Goal: Task Accomplishment & Management: Manage account settings

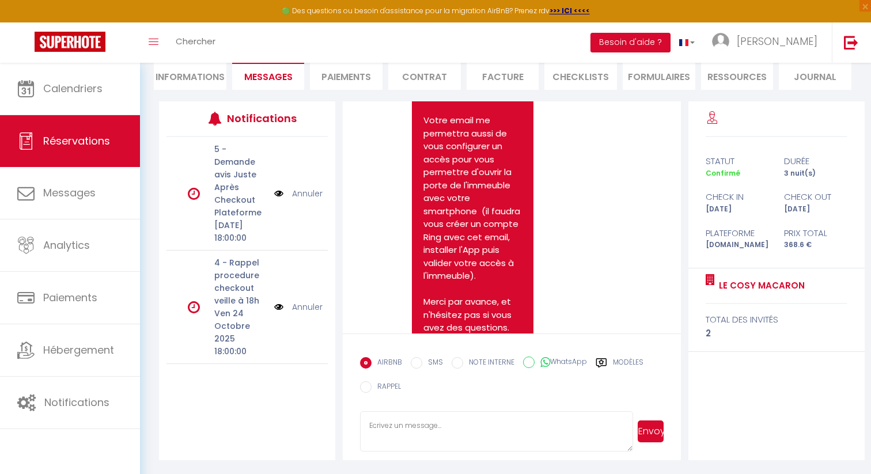
scroll to position [1132, 0]
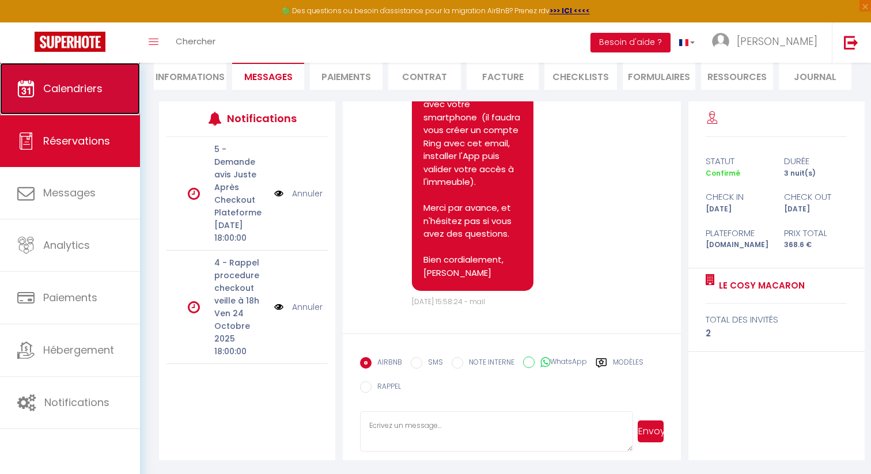
click at [73, 96] on span "Calendriers" at bounding box center [72, 88] width 59 height 14
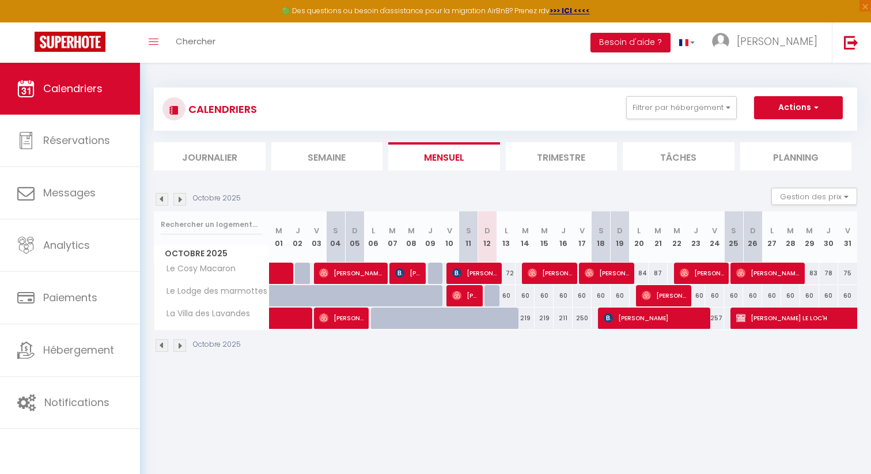
click at [179, 199] on img at bounding box center [179, 199] width 13 height 13
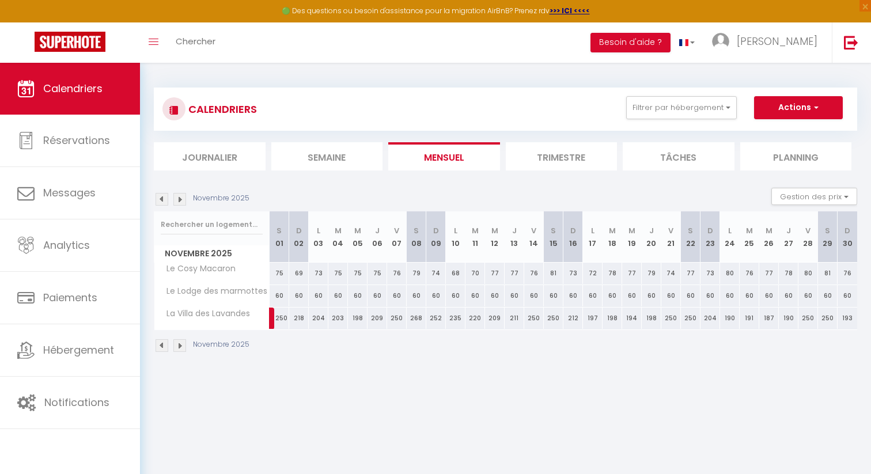
click at [179, 199] on img at bounding box center [179, 199] width 13 height 13
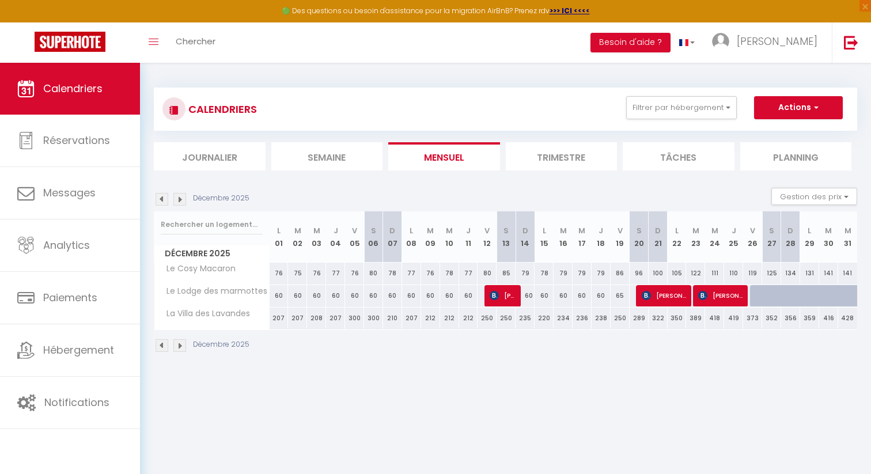
click at [179, 199] on img at bounding box center [179, 199] width 13 height 13
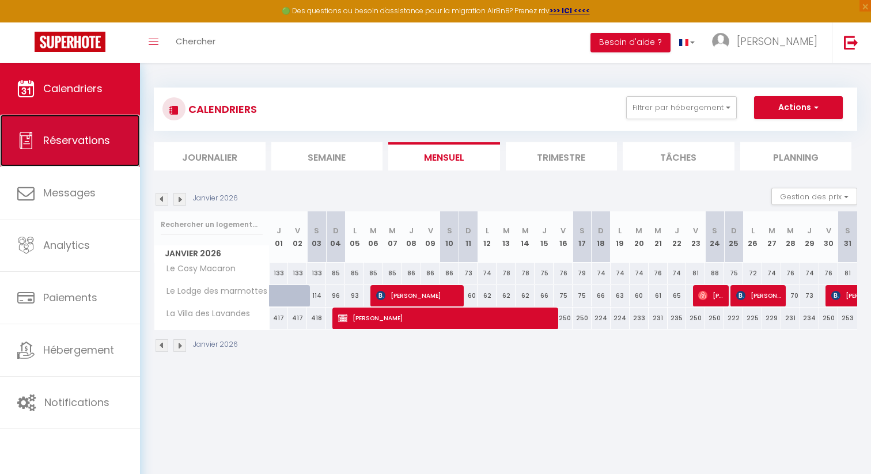
click at [96, 137] on span "Réservations" at bounding box center [76, 140] width 67 height 14
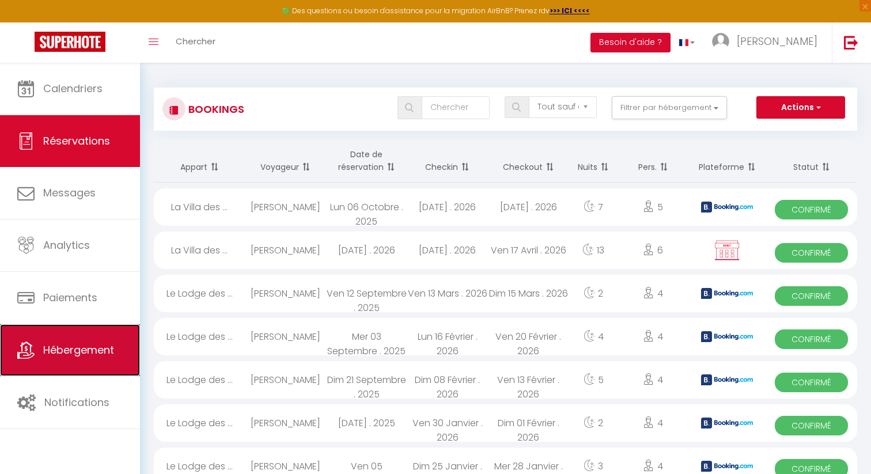
click at [89, 354] on span "Hébergement" at bounding box center [78, 350] width 71 height 14
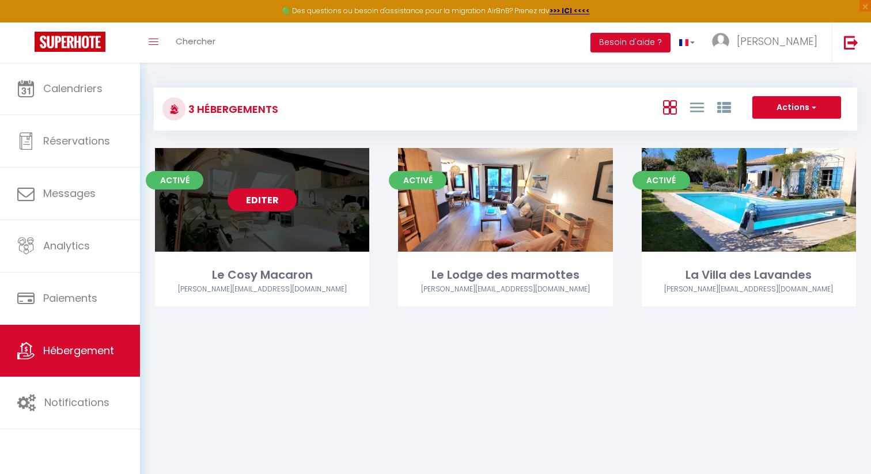
click at [280, 203] on link "Editer" at bounding box center [261, 199] width 69 height 23
select select "3"
select select "2"
select select "1"
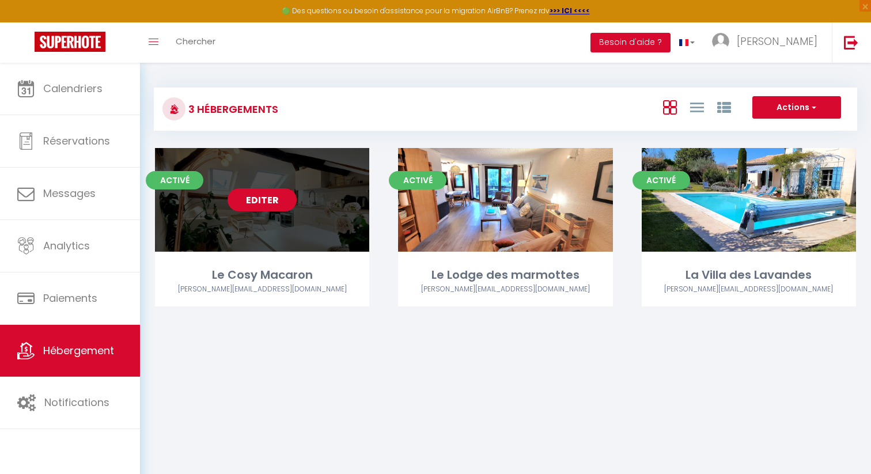
select select
select select "28"
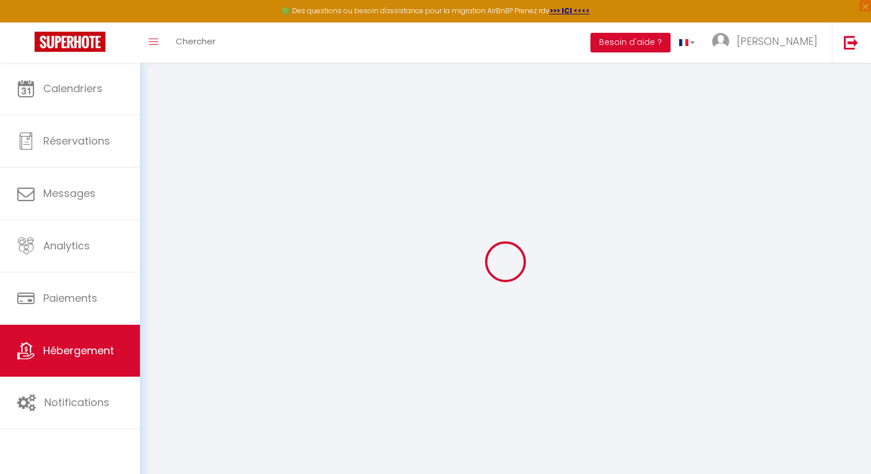
select select
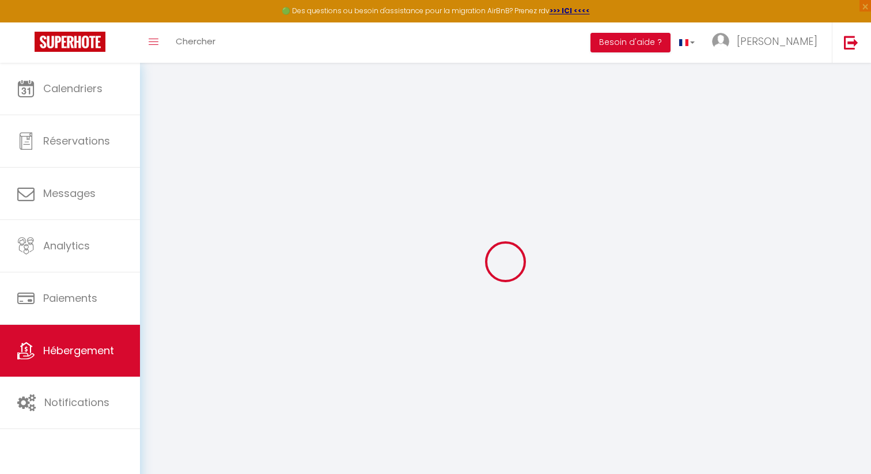
select select
checkbox input "false"
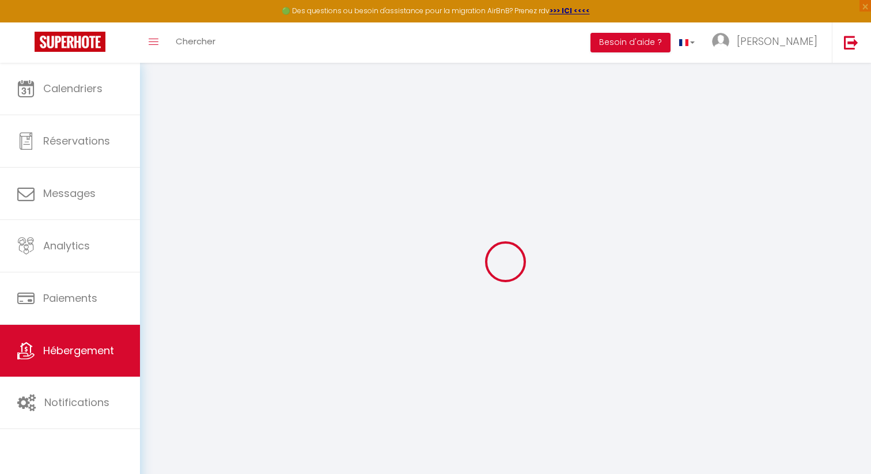
select select
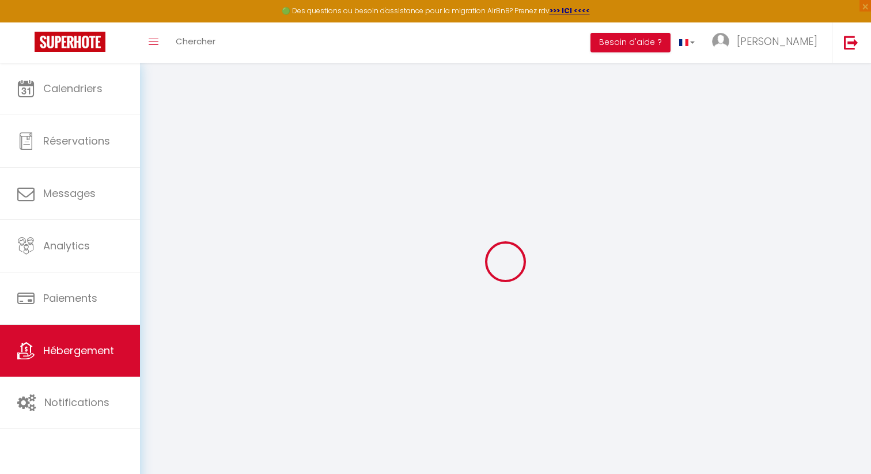
select select
checkbox input "false"
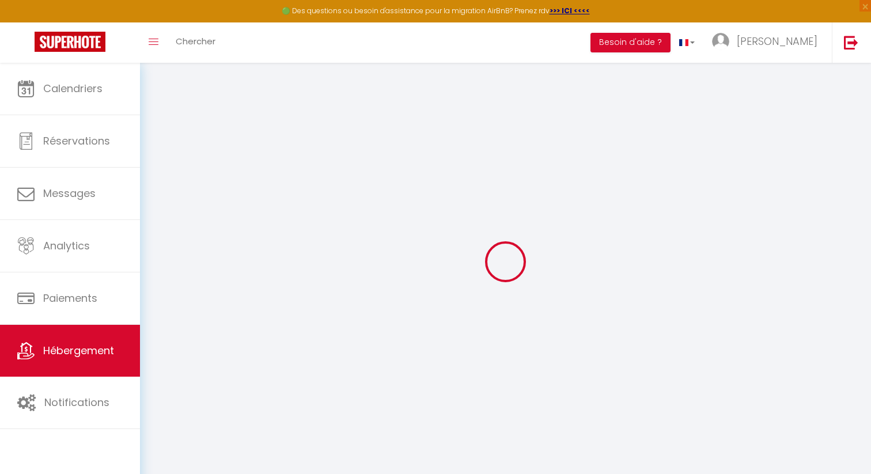
checkbox input "false"
select select
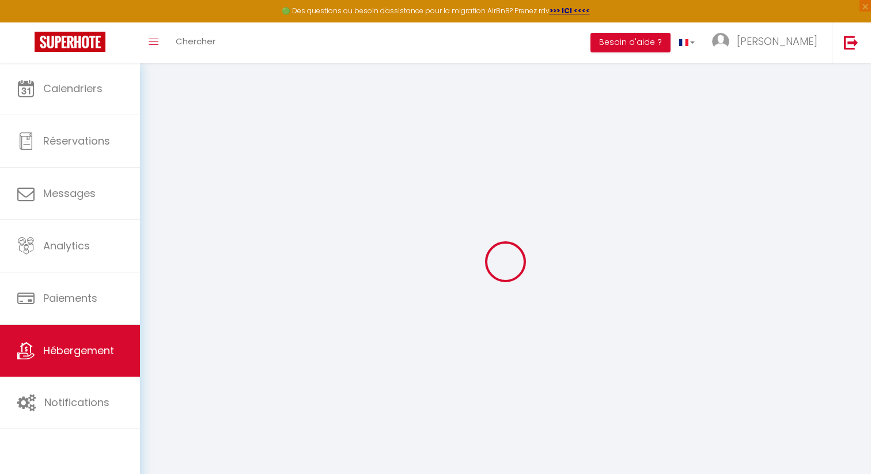
select select
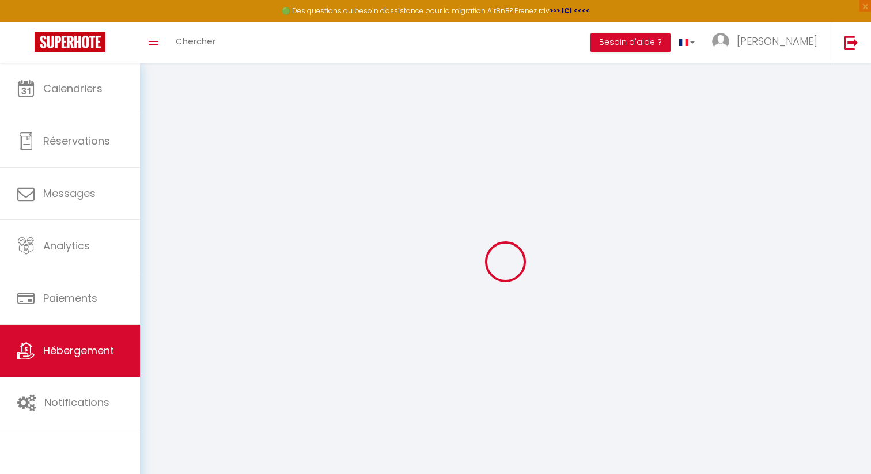
checkbox input "false"
select select
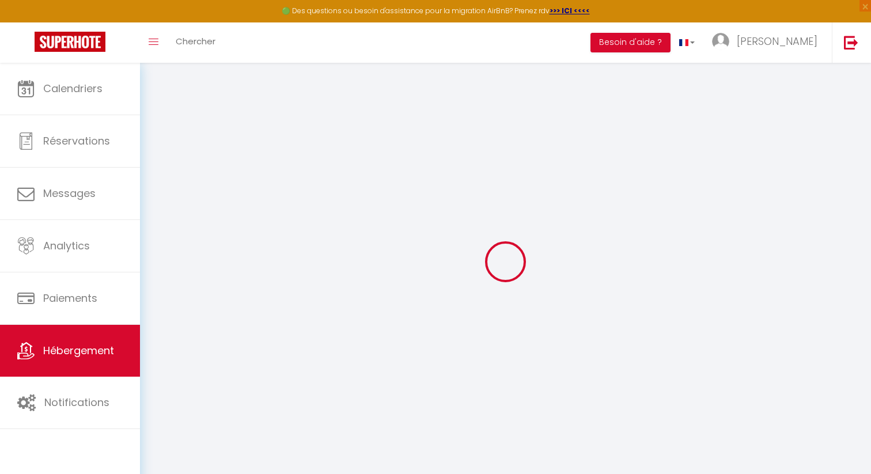
select select
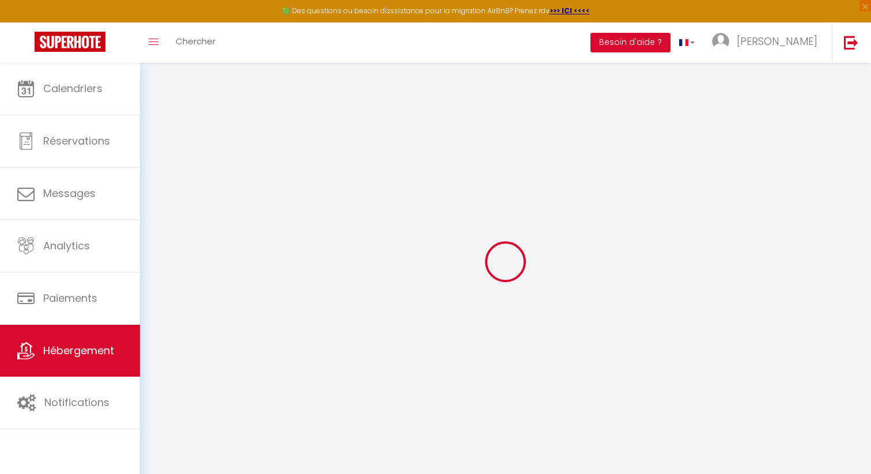
select select
checkbox input "false"
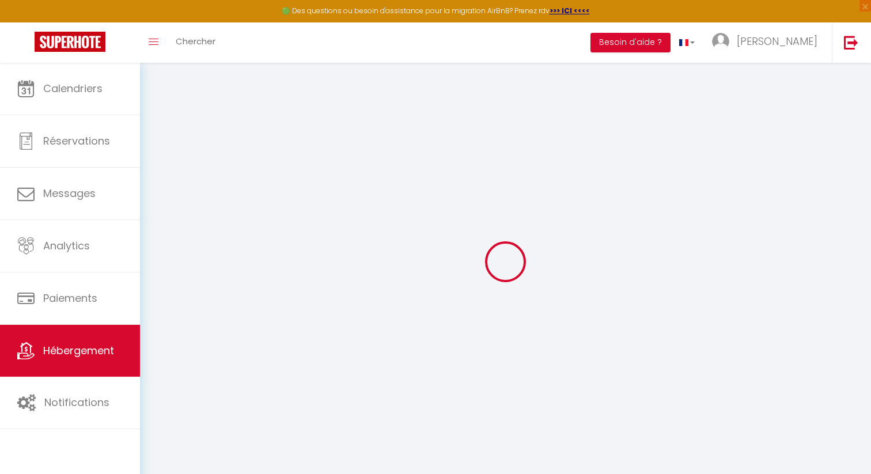
checkbox input "false"
select select
type input "Le Cosy Macaron"
type input "[PERSON_NAME] & [PERSON_NAME]"
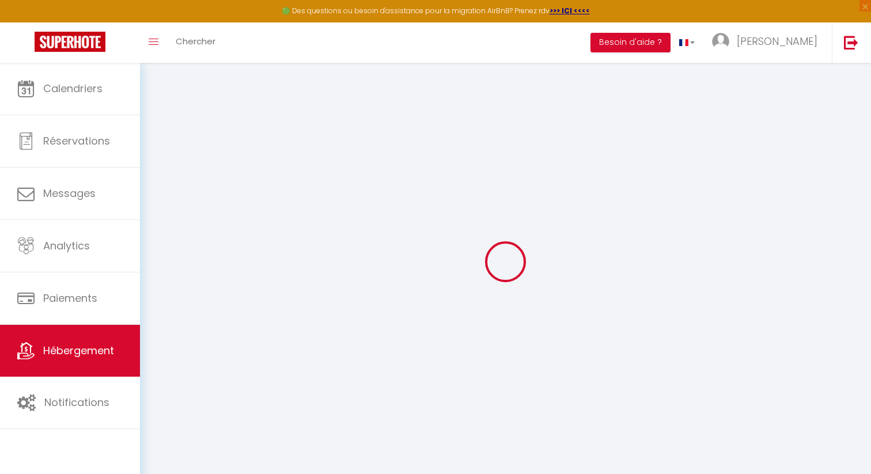
type input "BURGUES"
type input "[STREET_ADDRESS]"
type input "91400"
type input "SACLAY"
type input "70"
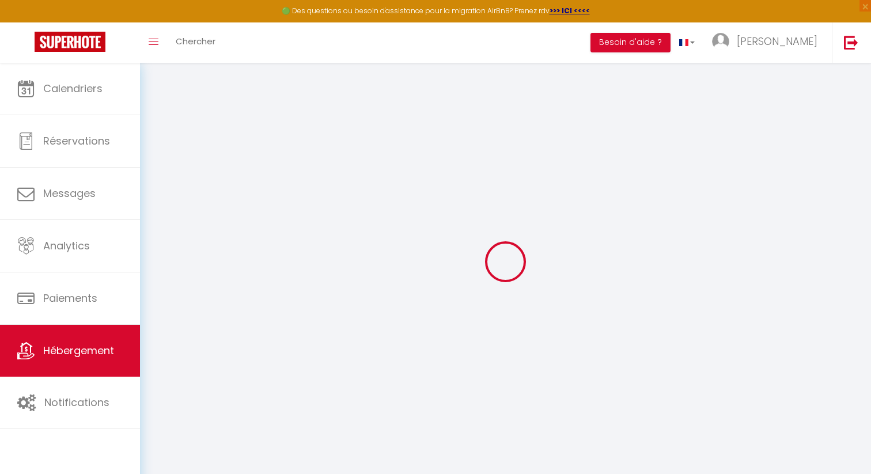
type input "10"
type input "45"
type input "2.57"
type input "500"
select select
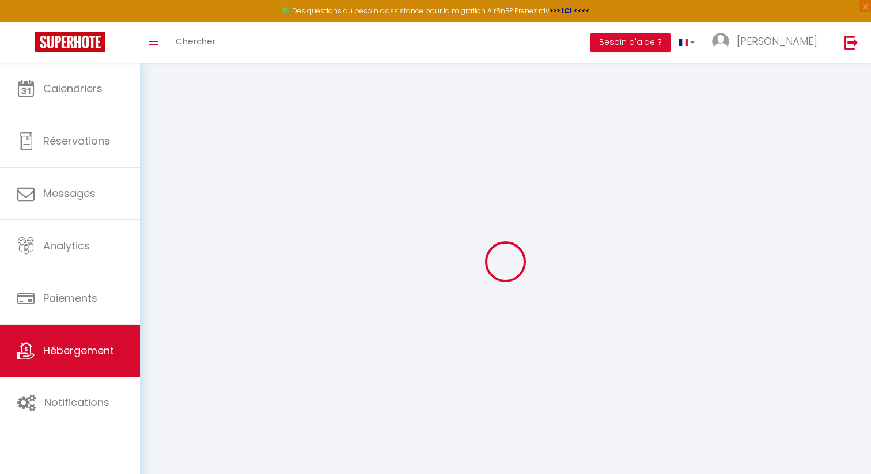
select select
type input "[STREET_ADDRESS][PERSON_NAME]"
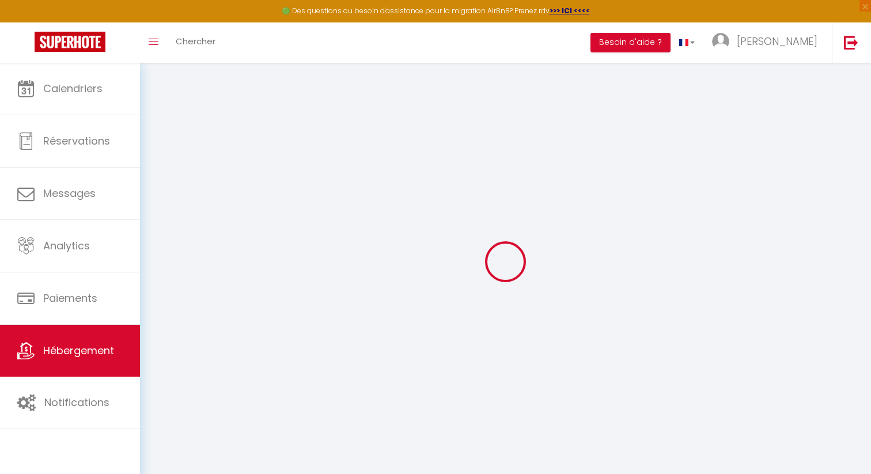
type input "78000"
type input "[GEOGRAPHIC_DATA]"
type input "[PERSON_NAME][EMAIL_ADDRESS][DOMAIN_NAME]"
select select "5161"
checkbox input "true"
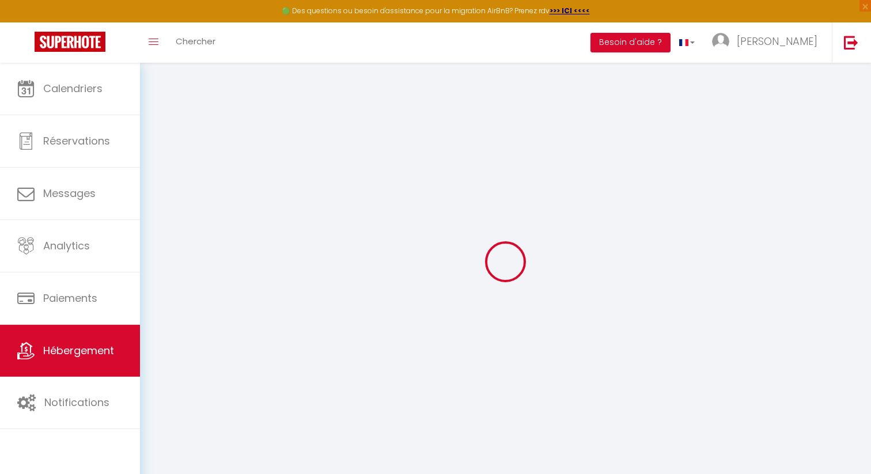
checkbox input "false"
select select
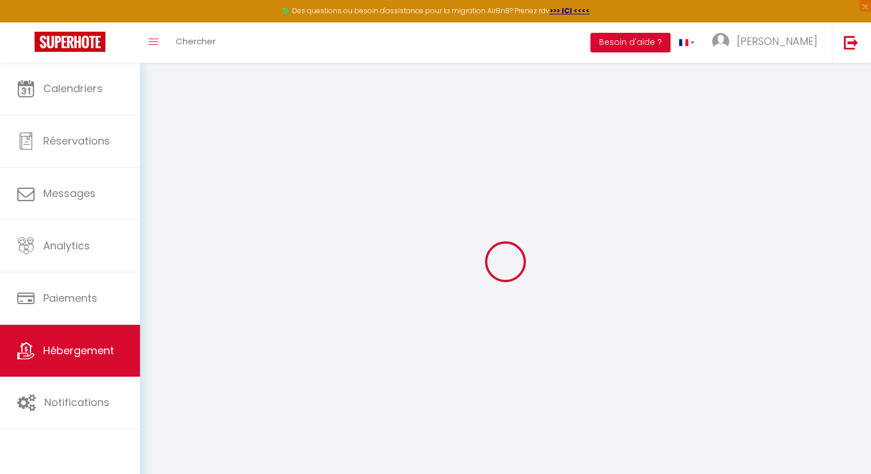
type input "0"
select select
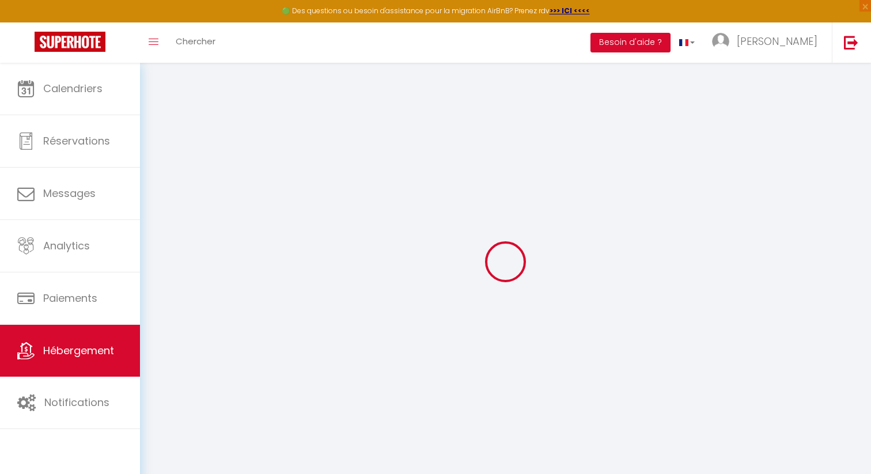
select select
checkbox input "true"
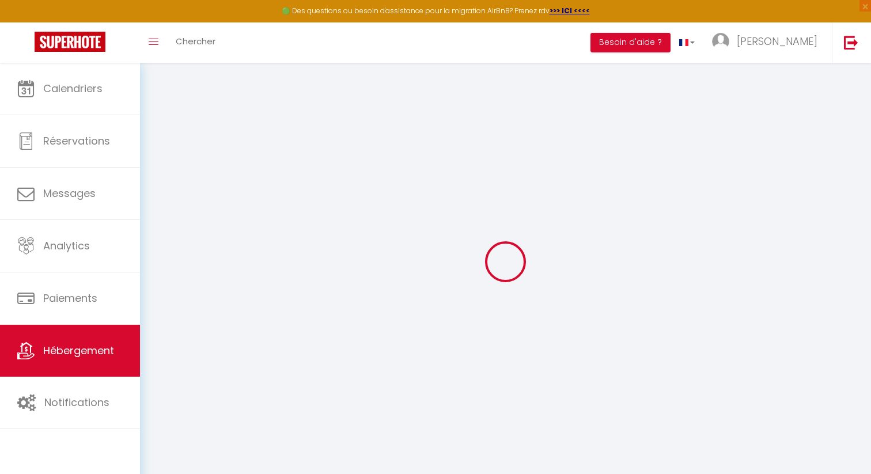
checkbox input "false"
checkbox input "true"
checkbox input "false"
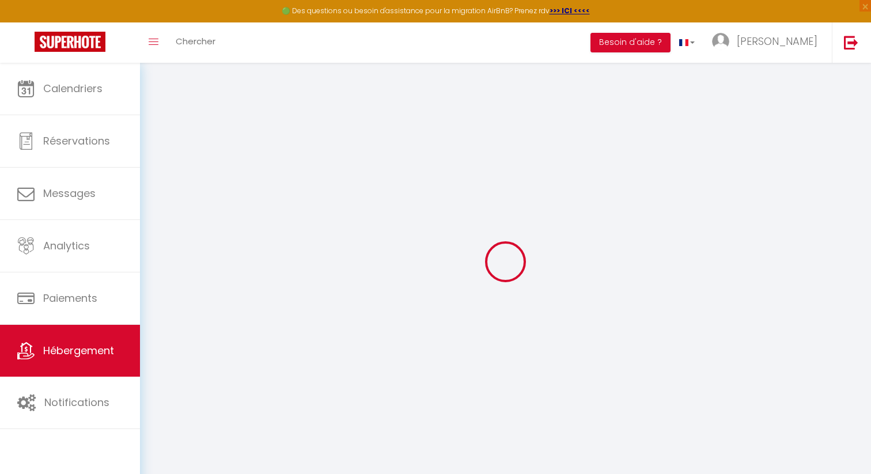
checkbox input "false"
checkbox input "true"
checkbox input "false"
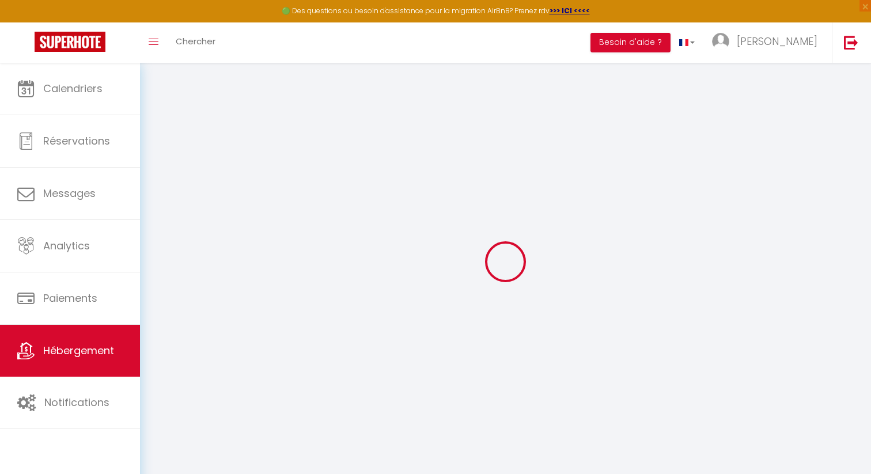
checkbox input "false"
select select "16:00"
select select "00:00"
select select "11:00"
select select "30"
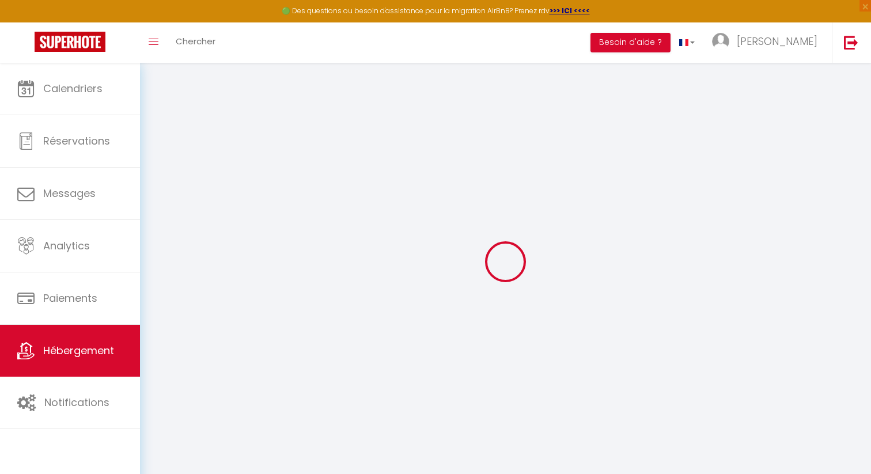
select select "30"
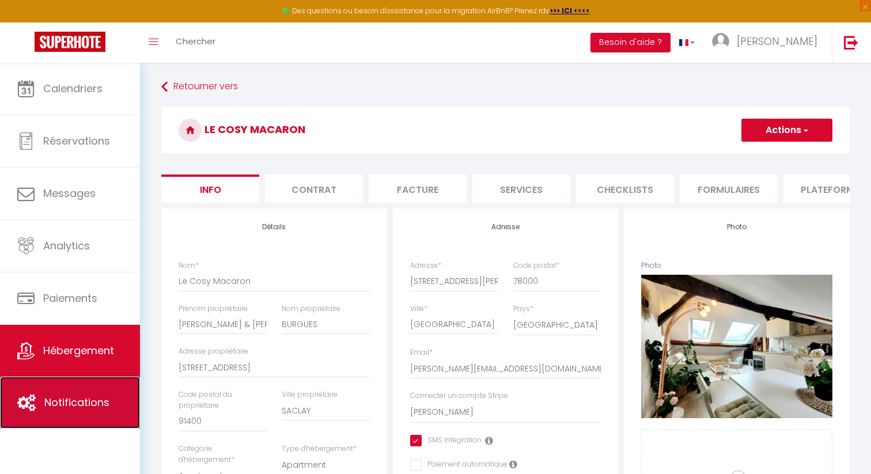
click at [89, 393] on link "Notifications" at bounding box center [70, 403] width 140 height 52
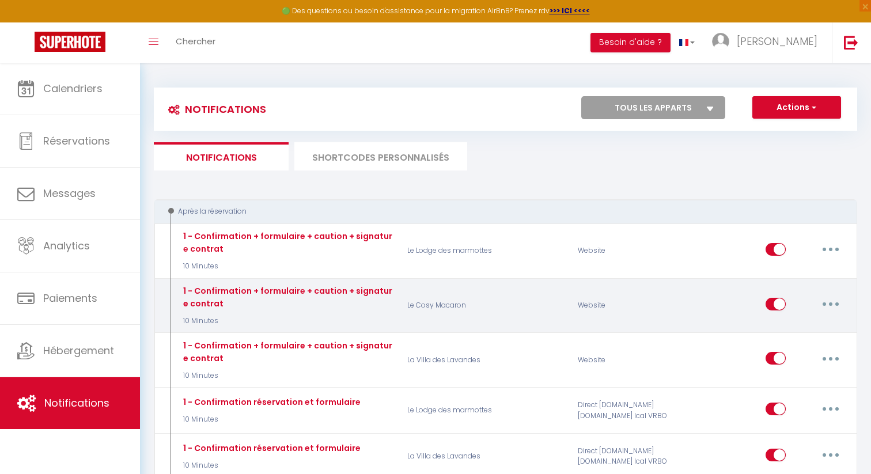
select select
checkbox input "false"
select select
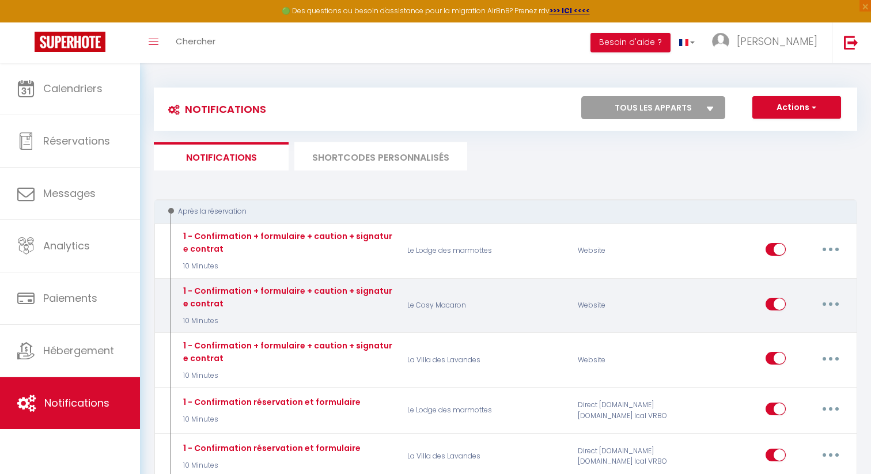
checkbox input "false"
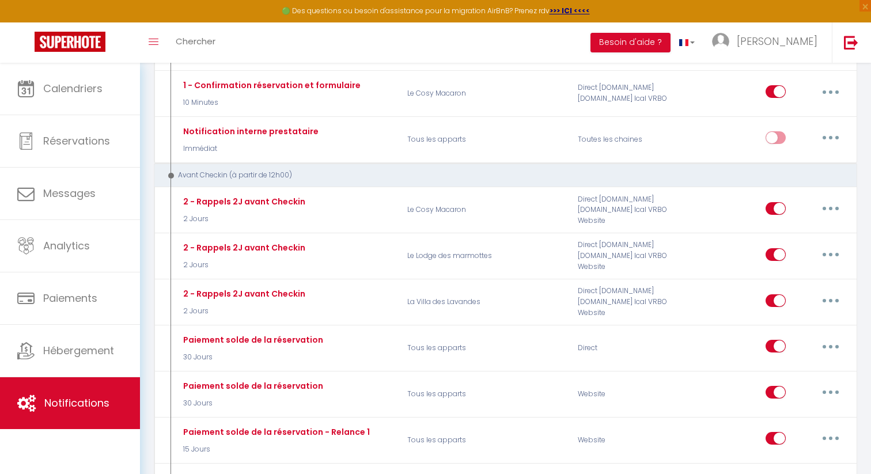
scroll to position [413, 0]
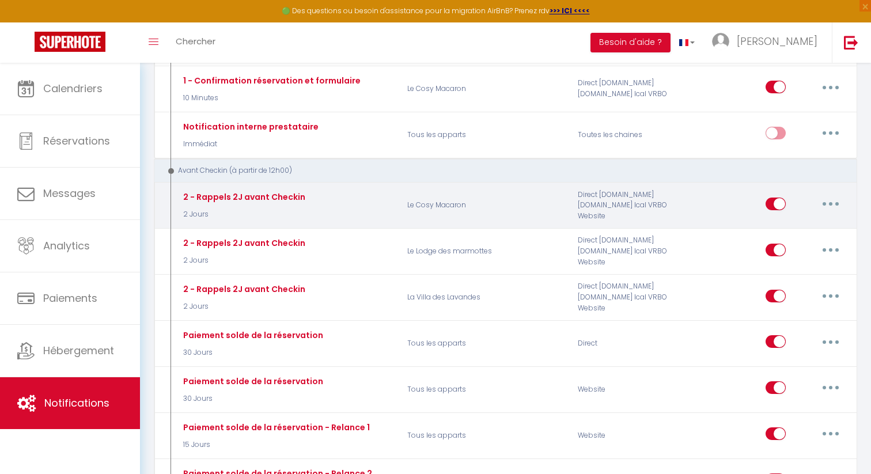
click at [833, 203] on button "button" at bounding box center [830, 204] width 32 height 18
click at [788, 225] on link "Editer" at bounding box center [800, 230] width 85 height 20
type input "2 - Rappels 2J avant Checkin"
select select "2 Jours"
select select
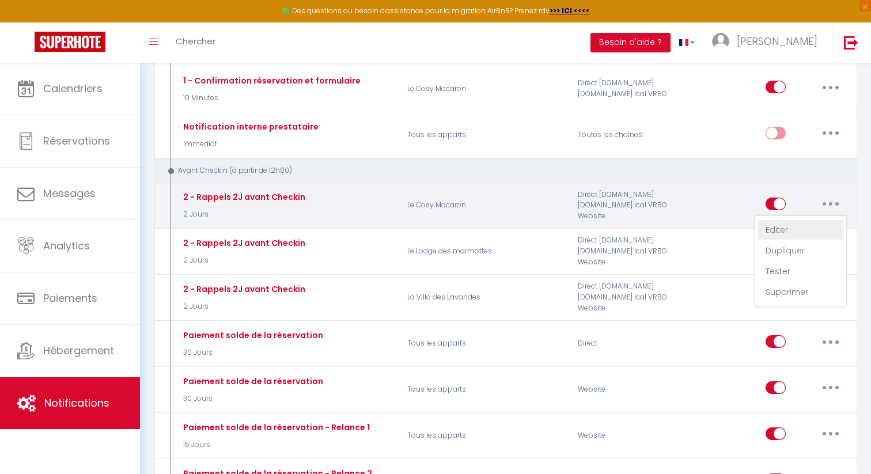
checkbox input "true"
checkbox input "false"
radio input "true"
type input "Votre séjour à [GEOGRAPHIC_DATA] se rapproche ! Quelques rappels importants"
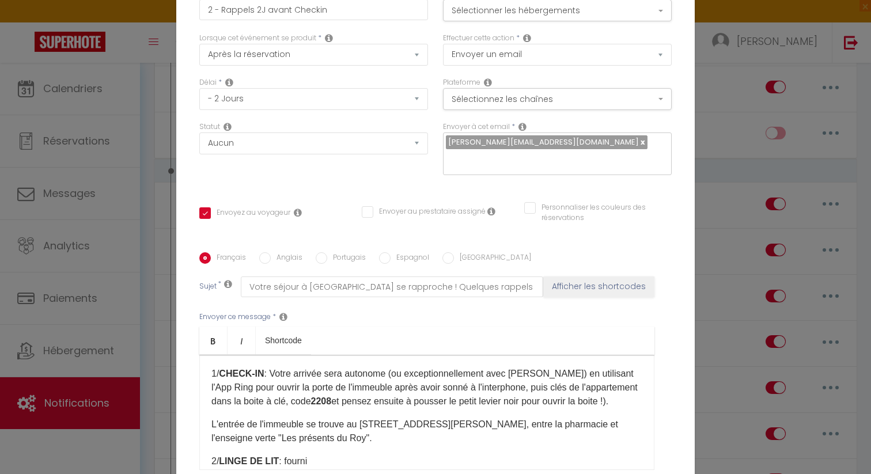
scroll to position [70, 0]
click at [488, 381] on p "1/ CHECK-IN : Votre arrivée sera autonome (ou exceptionnellement avec [PERSON_N…" at bounding box center [426, 386] width 431 height 41
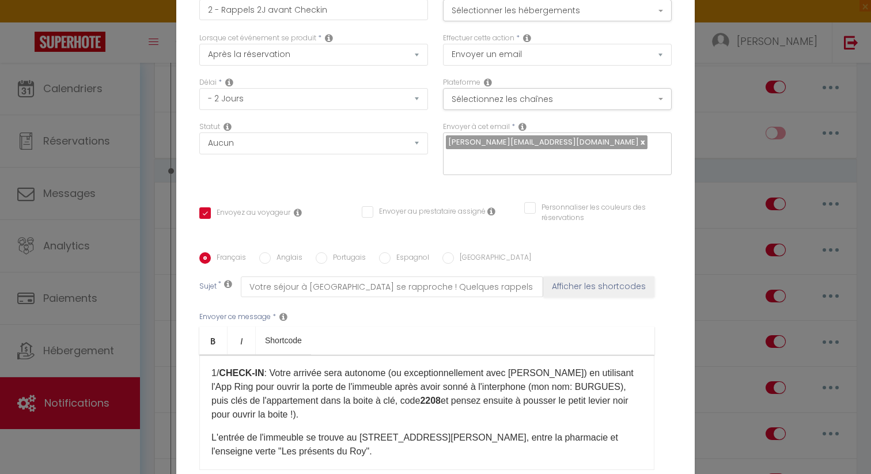
click at [595, 393] on p "1/ CHECK-IN : Votre arrivée sera autonome (ou exceptionnellement avec [PERSON_N…" at bounding box center [426, 393] width 431 height 55
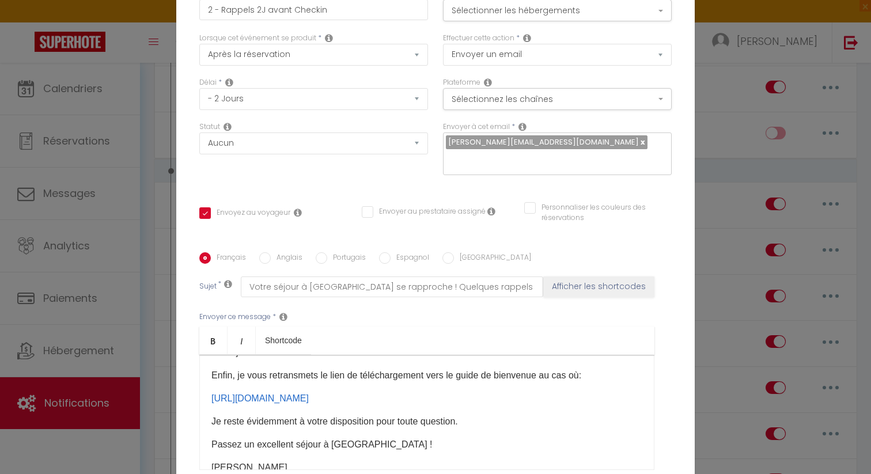
scroll to position [326, 0]
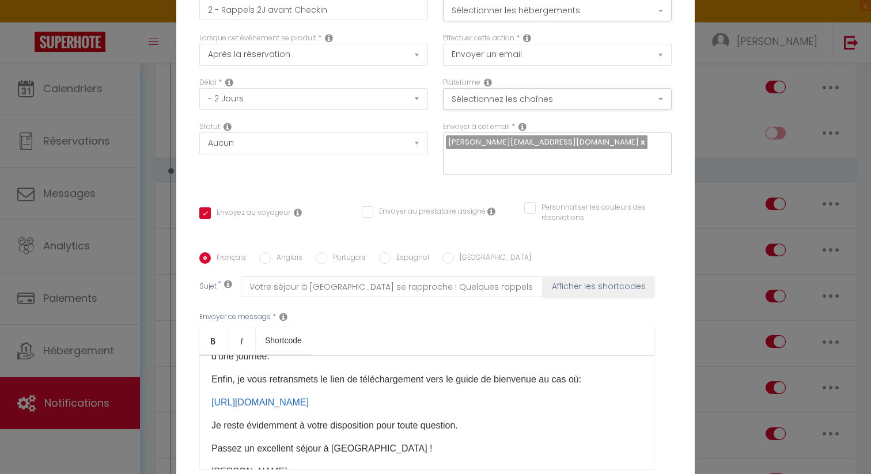
click at [547, 373] on p "Enfin, je vous retransmets le lien de téléchargement vers le guide de bienvenue…" at bounding box center [426, 380] width 431 height 14
click at [586, 373] on p "Enfin, je vous retransmets le lien de téléchargement vers le guide de bienvenue…" at bounding box center [426, 380] width 431 height 14
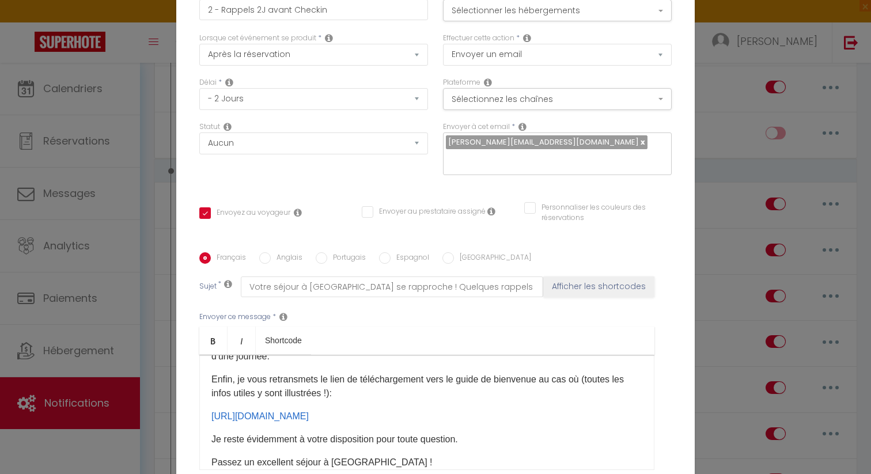
click at [283, 252] on label "Anglais" at bounding box center [287, 258] width 32 height 13
click at [271, 252] on input "Anglais" at bounding box center [265, 258] width 12 height 12
radio input "true"
checkbox input "true"
checkbox input "false"
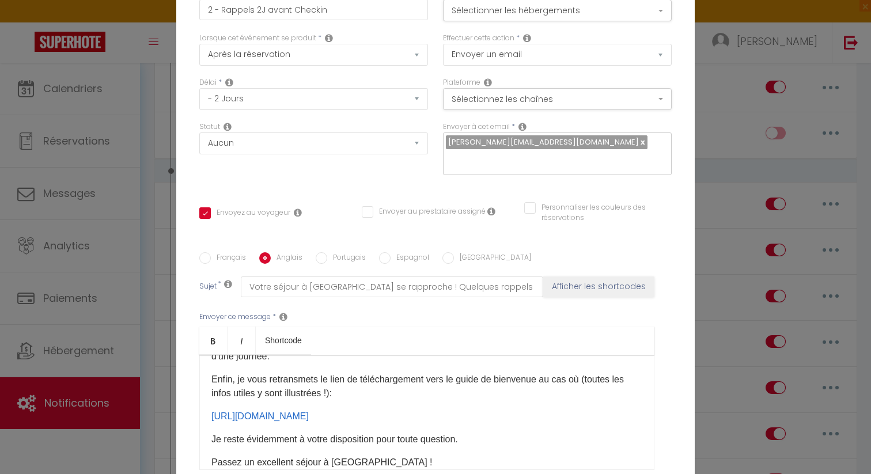
checkbox input "false"
type input "Your stay in [GEOGRAPHIC_DATA] is almost there ! A few reminders"
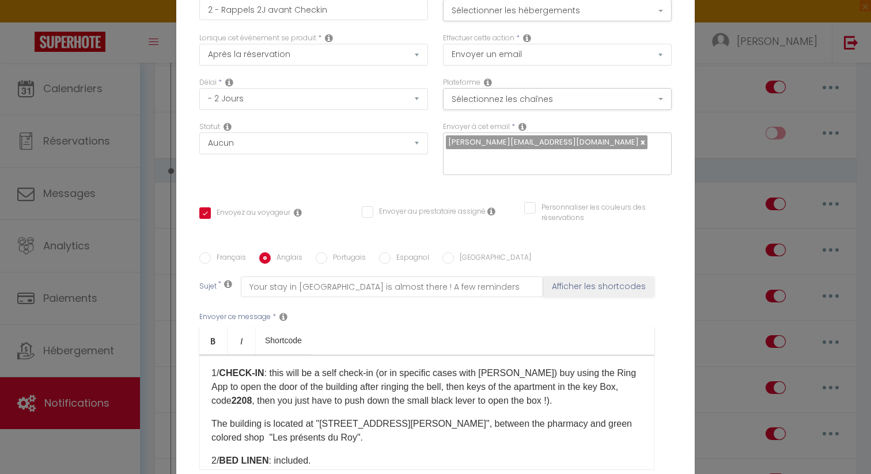
scroll to position [79, 0]
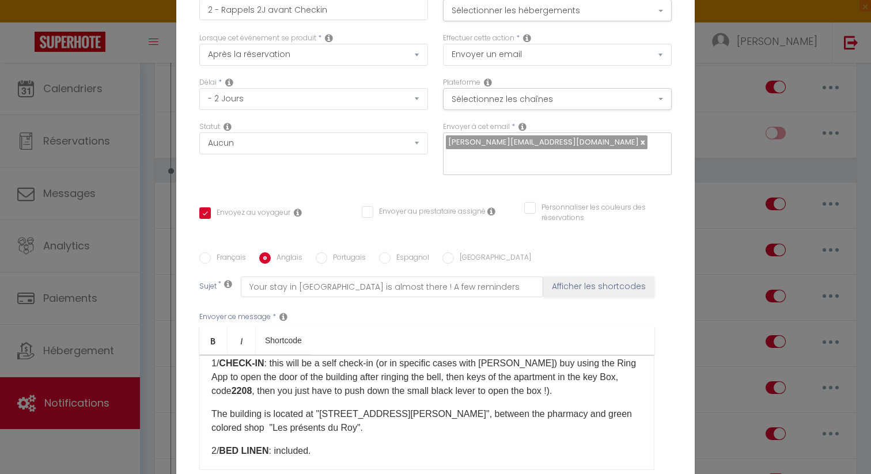
click at [422, 371] on p "1/ CHECK - IN : this will be a self check-in (or in specific cases with [PERSON…" at bounding box center [426, 376] width 431 height 41
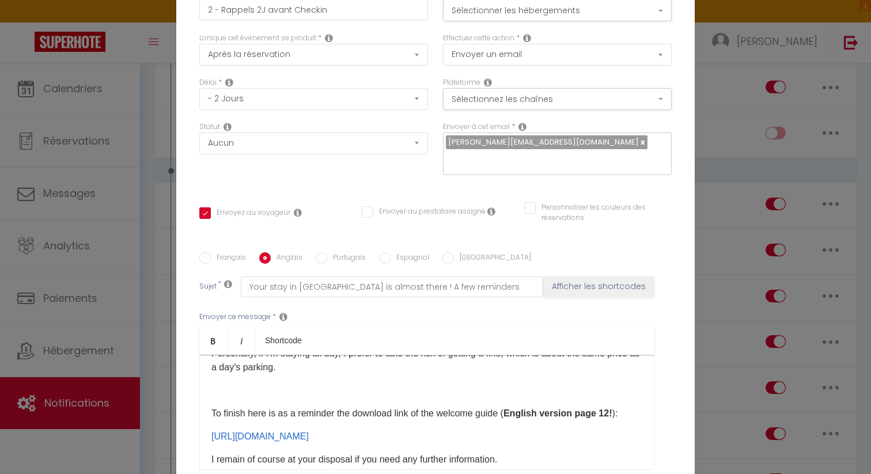
scroll to position [317, 0]
click at [620, 405] on p "To finish here is as a reminder the download link of the welcome guide ( Englis…" at bounding box center [426, 412] width 431 height 14
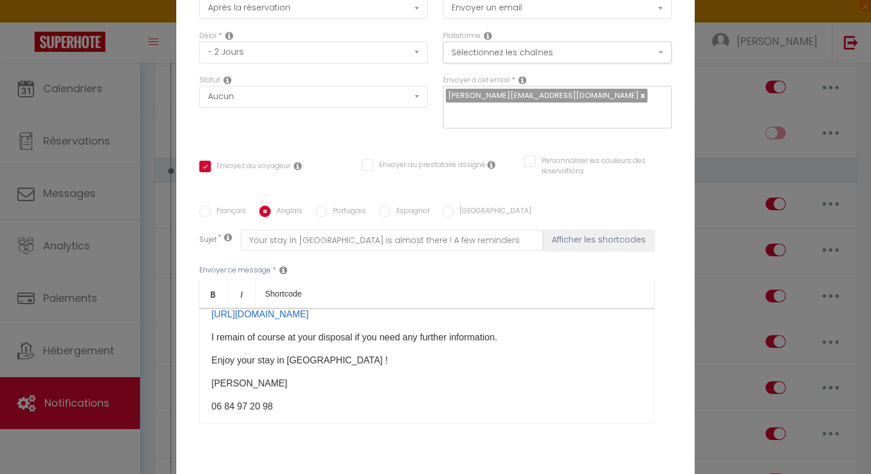
scroll to position [111, 0]
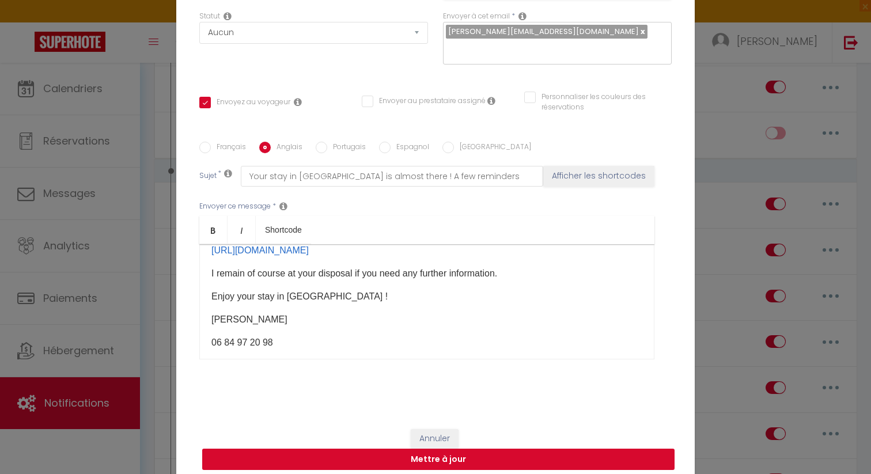
click at [500, 450] on button "Mettre à jour" at bounding box center [438, 460] width 472 height 22
checkbox input "true"
checkbox input "false"
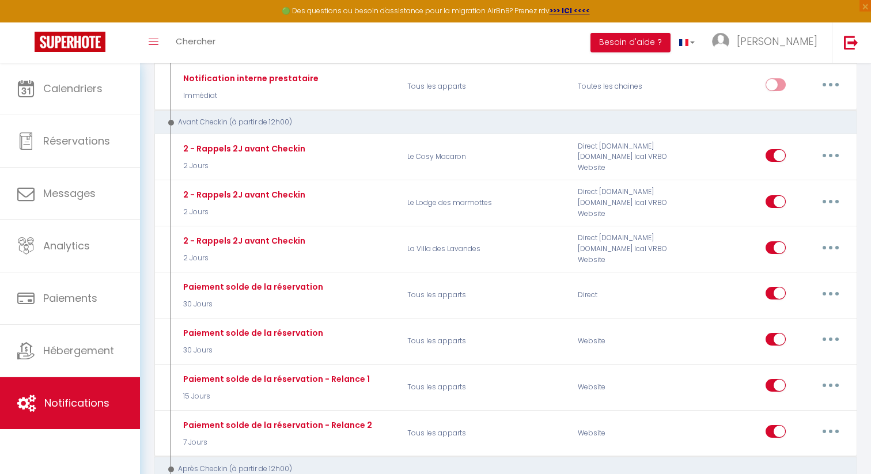
scroll to position [459, 0]
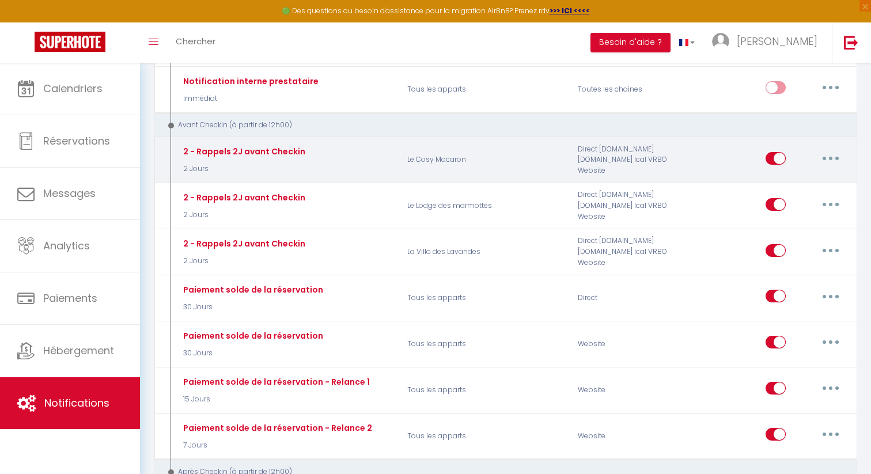
click at [832, 155] on button "button" at bounding box center [830, 158] width 32 height 18
click at [790, 181] on link "Editer" at bounding box center [800, 184] width 85 height 20
type input "2 - Rappels 2J avant Checkin"
select select "2 Jours"
select select
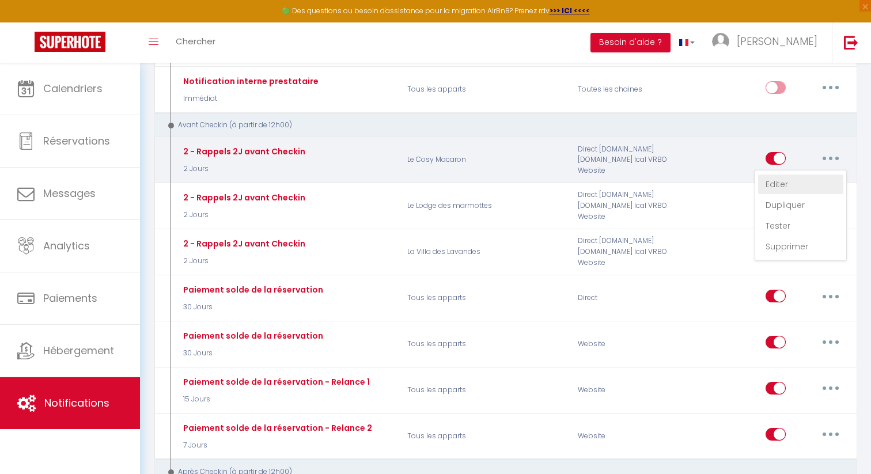
checkbox input "true"
checkbox input "false"
radio input "true"
type input "Votre séjour à [GEOGRAPHIC_DATA] se rapproche ! Quelques rappels importants"
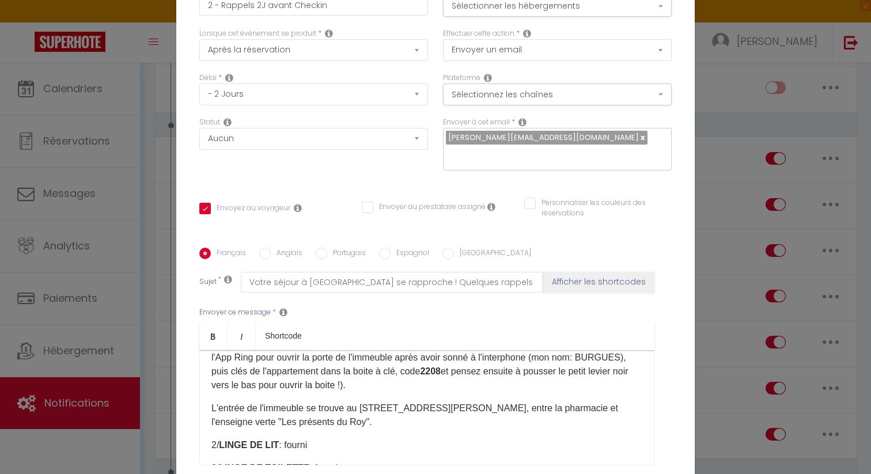
scroll to position [107, 0]
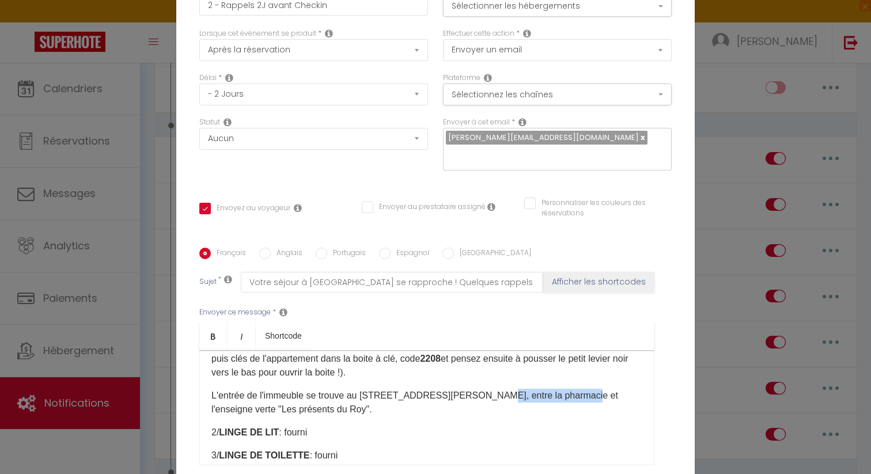
drag, startPoint x: 487, startPoint y: 388, endPoint x: 575, endPoint y: 390, distance: 88.1
click at [575, 390] on p "L'entrée de l'immeuble se trouve au [STREET_ADDRESS][PERSON_NAME], entre la pha…" at bounding box center [426, 403] width 431 height 28
click at [276, 248] on label "Anglais" at bounding box center [287, 254] width 32 height 13
click at [271, 248] on input "Anglais" at bounding box center [265, 254] width 12 height 12
radio input "true"
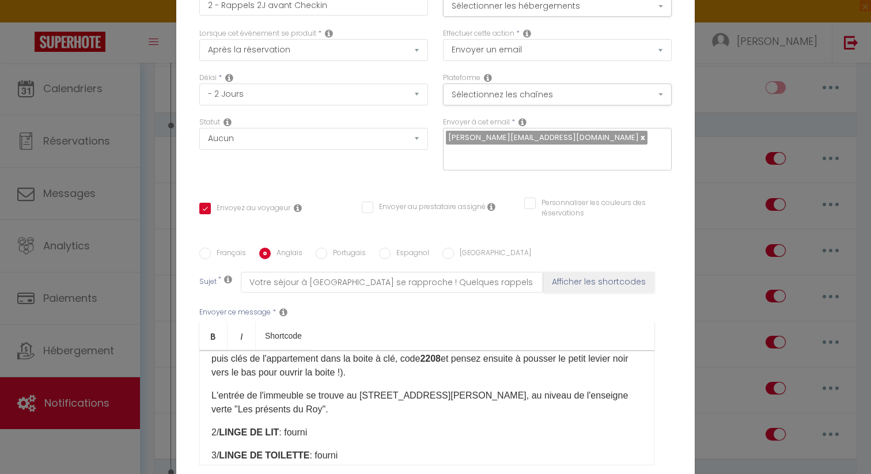
checkbox input "true"
checkbox input "false"
type input "Your stay in [GEOGRAPHIC_DATA] is almost there ! A few reminders"
drag, startPoint x: 450, startPoint y: 374, endPoint x: 561, endPoint y: 375, distance: 110.6
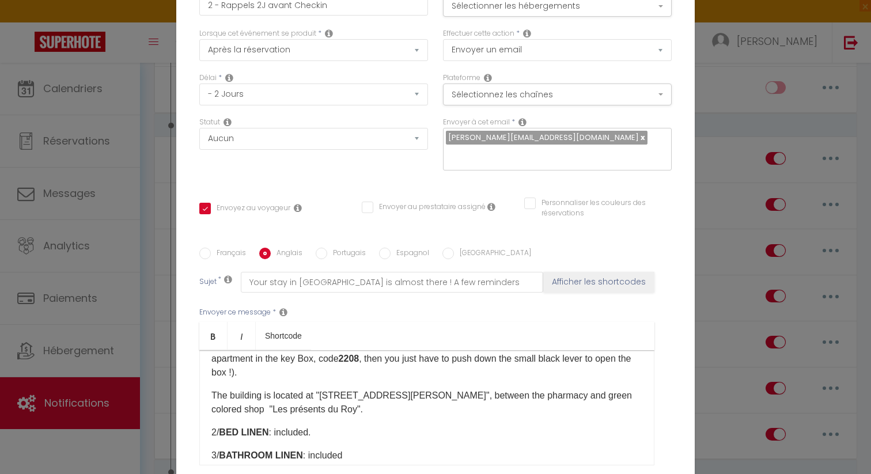
click at [561, 389] on p "The building is located at "[STREET_ADDRESS][PERSON_NAME]", between the pharmac…" at bounding box center [426, 403] width 431 height 28
drag, startPoint x: 563, startPoint y: 375, endPoint x: 448, endPoint y: 372, distance: 114.6
click at [448, 389] on p "The building is located at "[STREET_ADDRESS][PERSON_NAME]", between the pharmac…" at bounding box center [426, 403] width 431 height 28
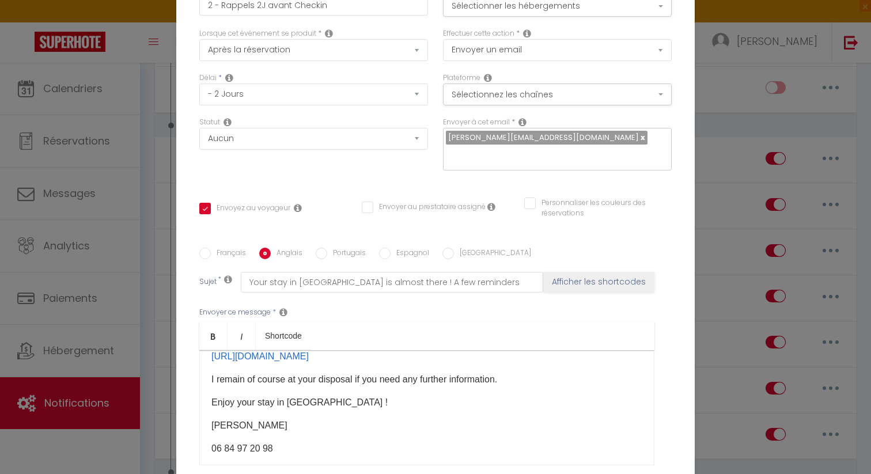
scroll to position [111, 0]
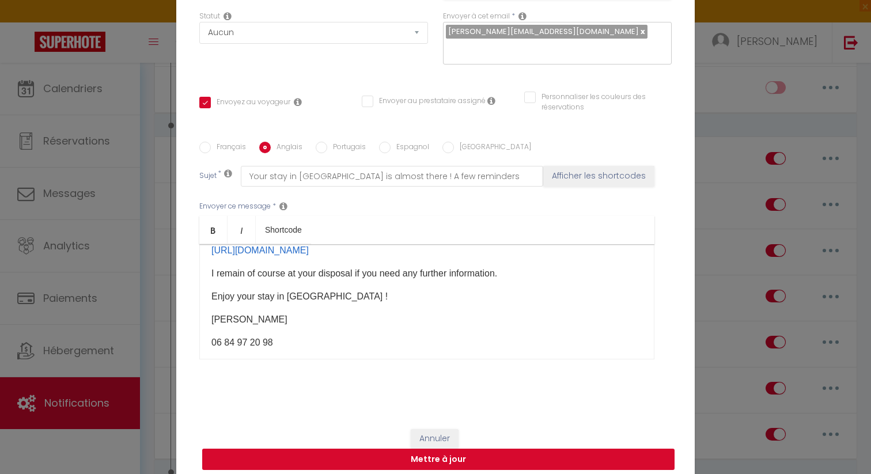
click at [472, 454] on button "Mettre à jour" at bounding box center [438, 460] width 472 height 22
checkbox input "true"
checkbox input "false"
